Goal: Register for event/course

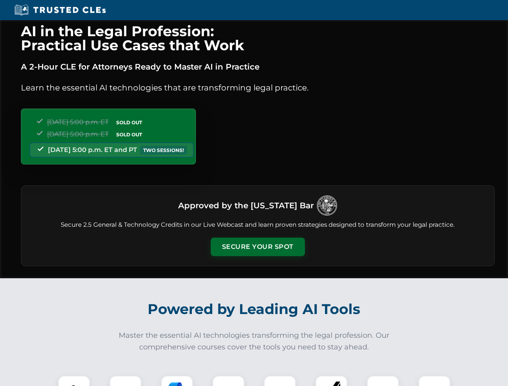
click at [258, 247] on button "Secure Your Spot" at bounding box center [258, 247] width 94 height 19
click at [74, 381] on img at bounding box center [73, 391] width 23 height 23
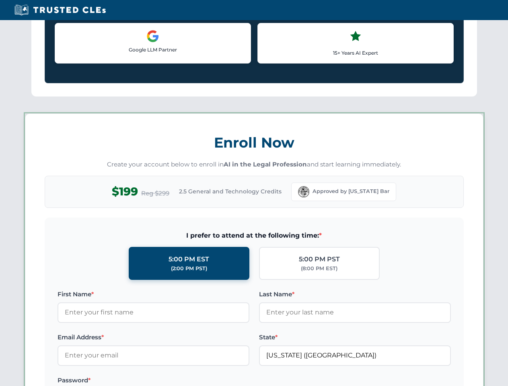
click at [177, 381] on label "Password *" at bounding box center [154, 381] width 192 height 10
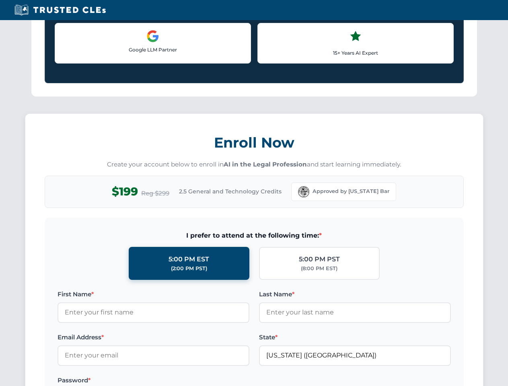
scroll to position [790, 0]
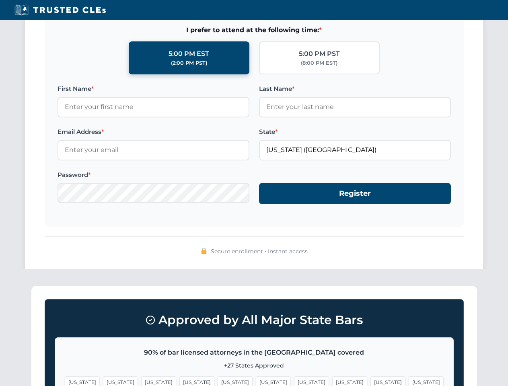
click at [371, 381] on span "[US_STATE]" at bounding box center [388, 383] width 35 height 12
